Goal: Check status

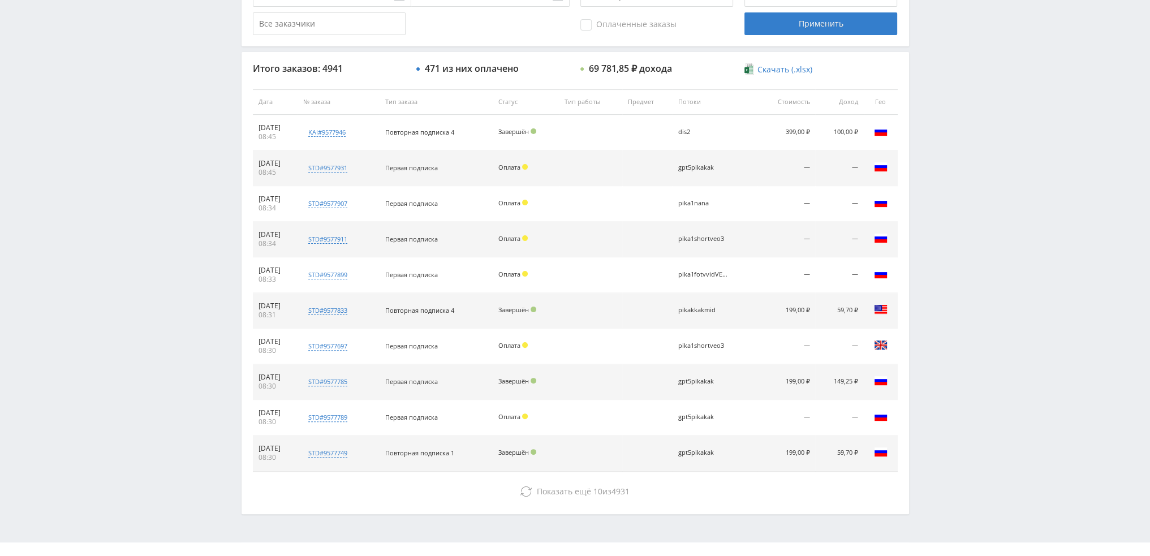
scroll to position [392, 0]
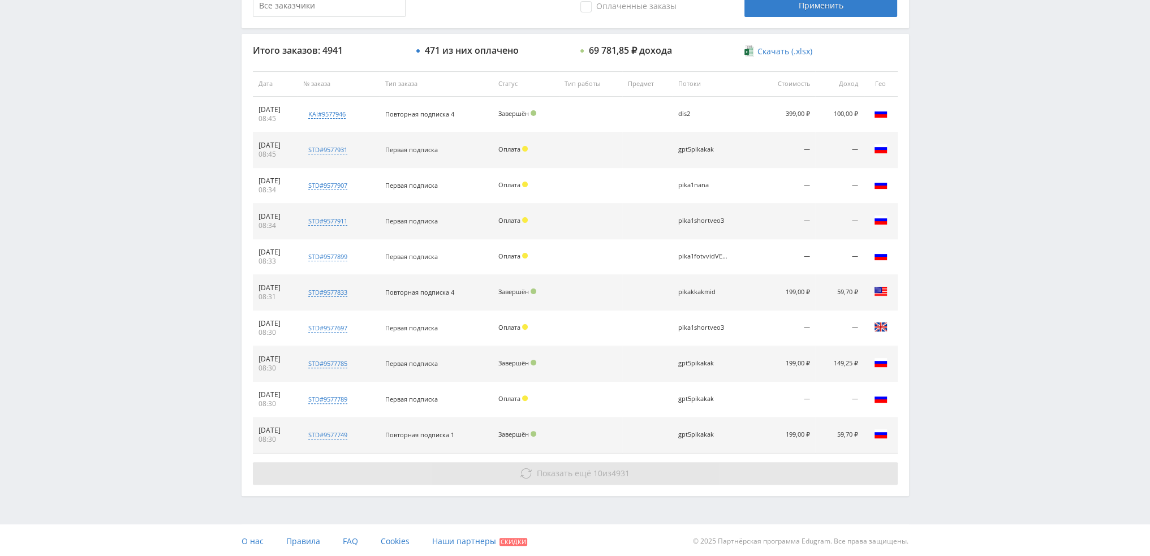
click at [674, 472] on button "Показать ещё 10 из 4931" at bounding box center [575, 473] width 645 height 23
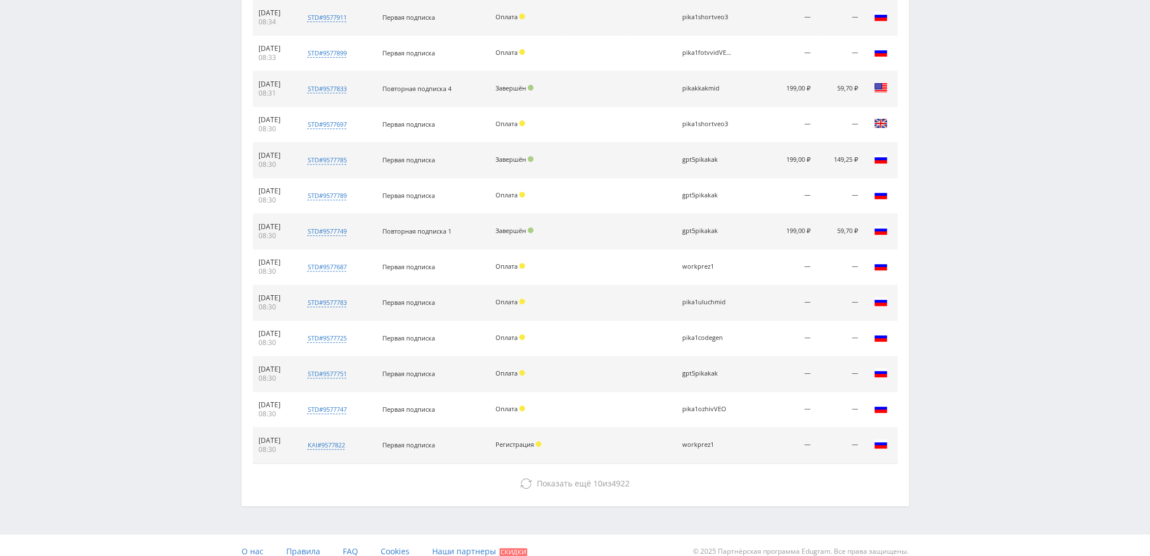
scroll to position [605, 0]
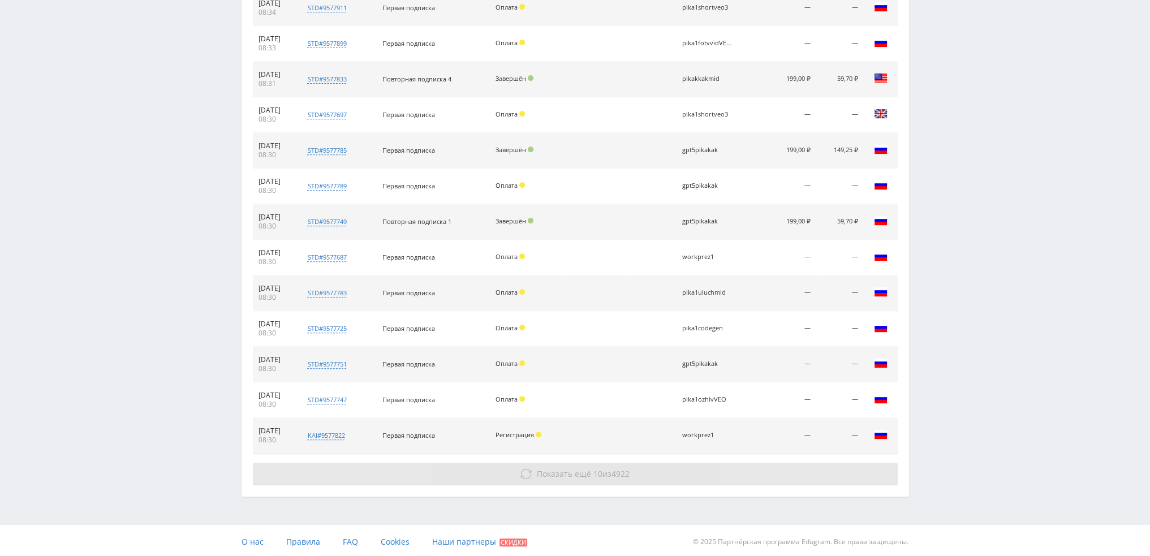
click at [674, 463] on button "Показать ещё 10 из 4922" at bounding box center [575, 474] width 645 height 23
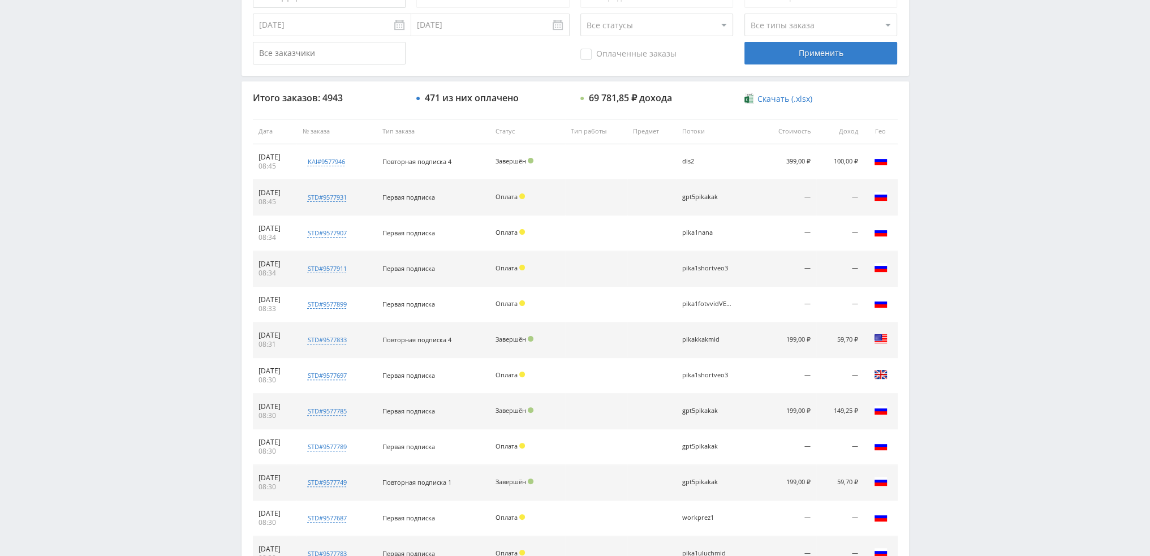
scroll to position [20, 0]
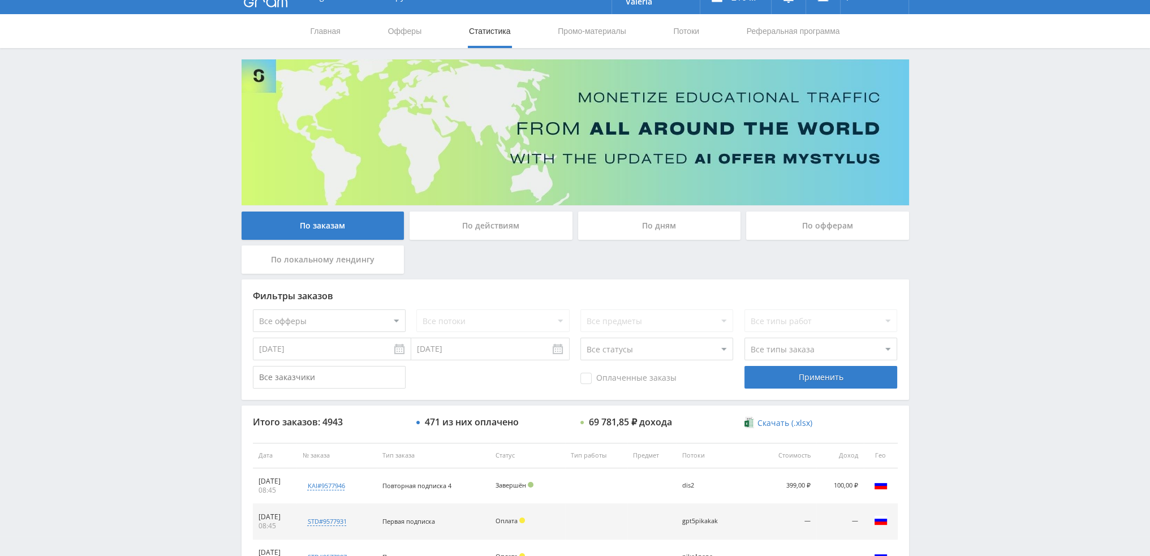
click at [669, 227] on div "По дням" at bounding box center [659, 226] width 163 height 28
click at [0, 0] on input "По дням" at bounding box center [0, 0] width 0 height 0
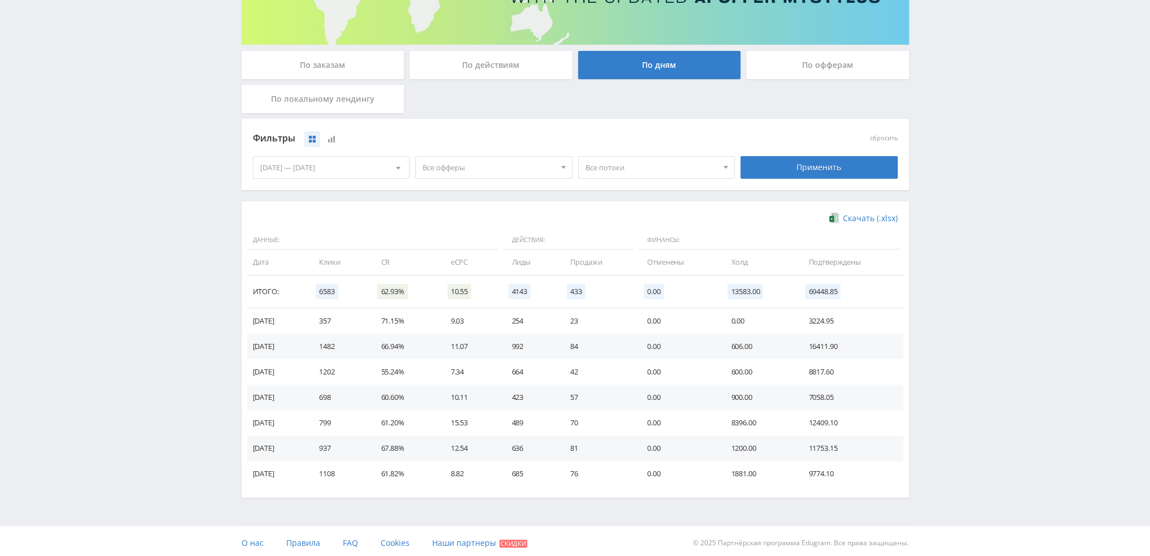
scroll to position [183, 0]
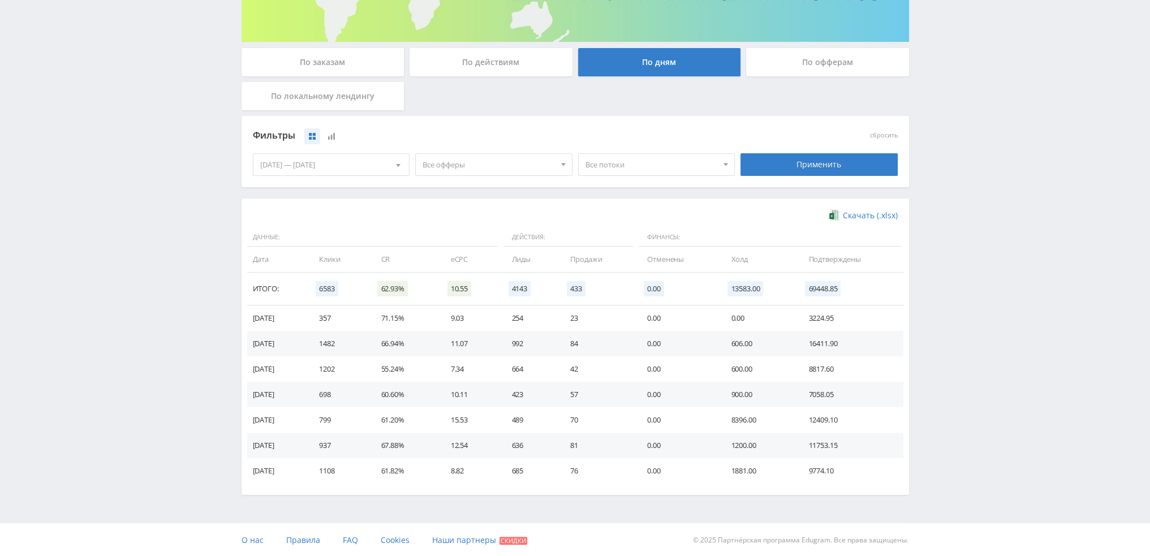
click at [459, 161] on span "Все офферы" at bounding box center [489, 165] width 132 height 22
click at [470, 280] on button "Study AI (RevShare)" at bounding box center [494, 283] width 156 height 16
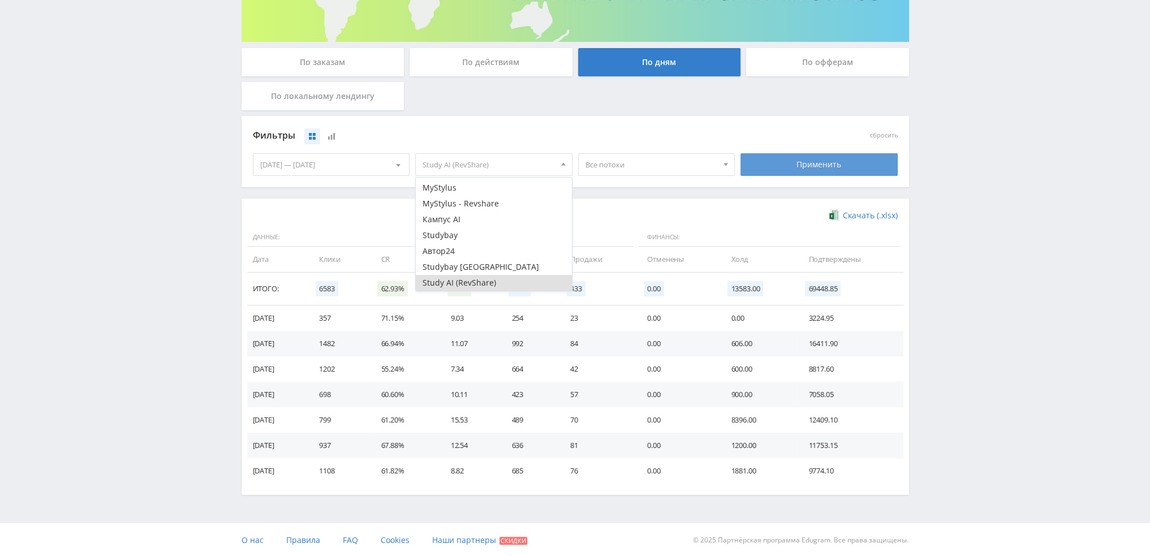
click at [818, 167] on div "Применить" at bounding box center [819, 164] width 157 height 23
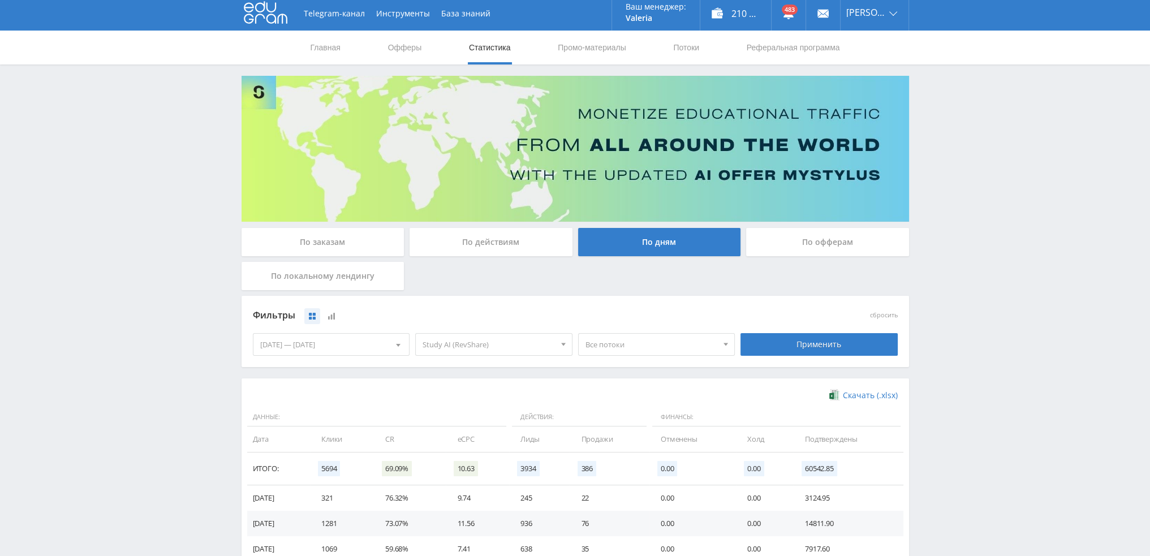
scroll to position [0, 0]
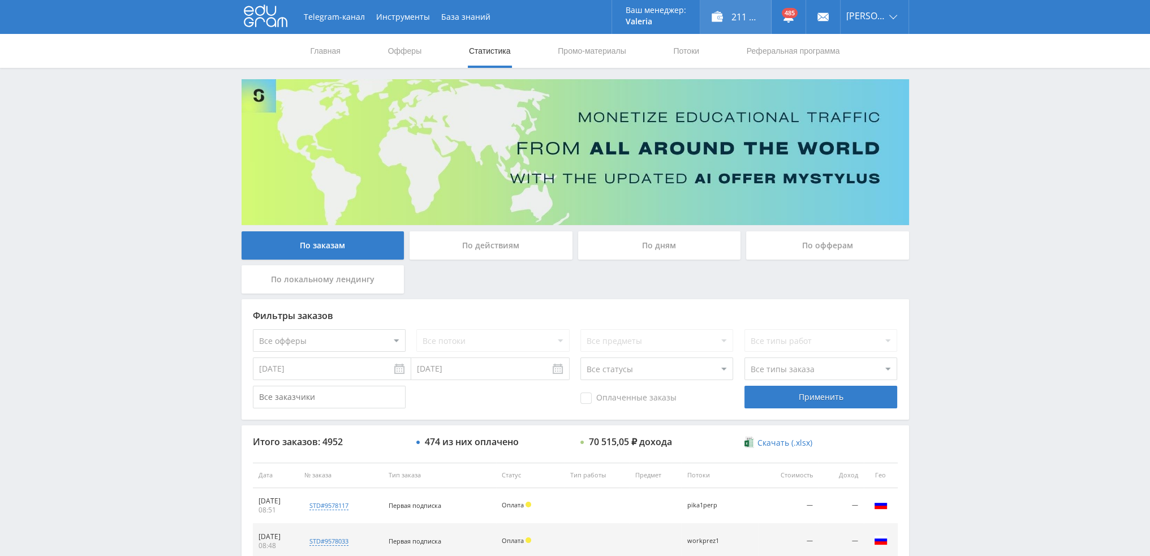
click at [753, 16] on div "211 005,00 ₽" at bounding box center [735, 17] width 71 height 34
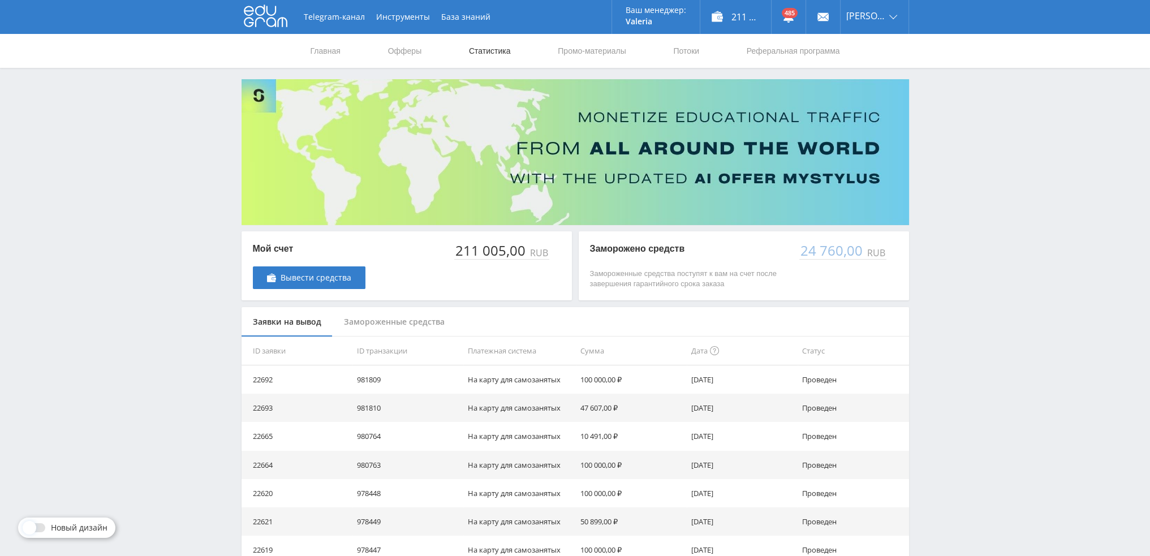
click at [483, 51] on link "Статистика" at bounding box center [490, 51] width 44 height 34
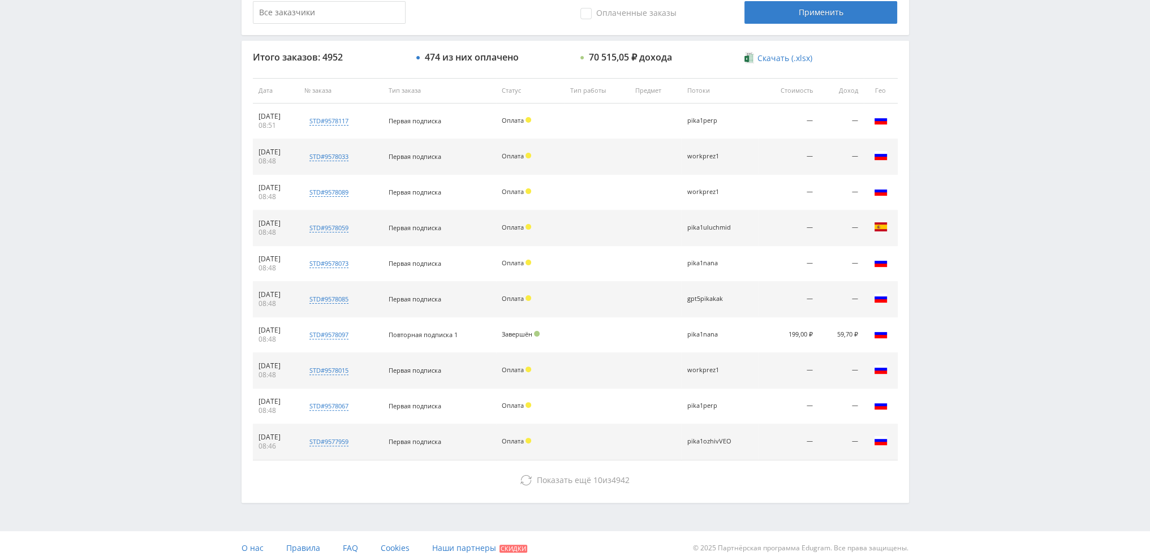
scroll to position [392, 0]
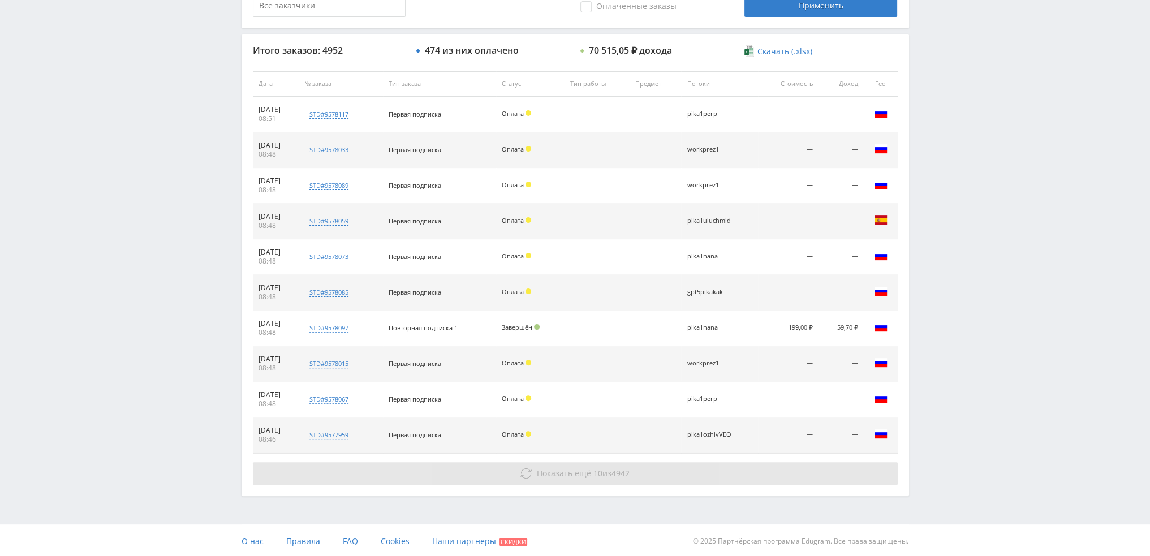
click at [604, 475] on span "Показать ещё 10 из 4942" at bounding box center [583, 473] width 93 height 11
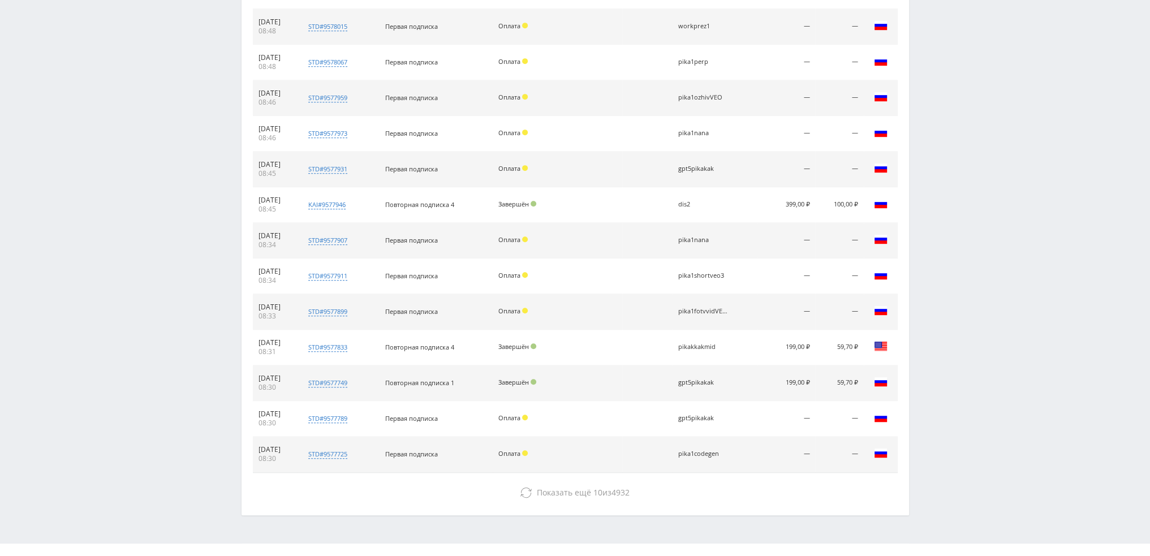
scroll to position [731, 0]
